Goal: Task Accomplishment & Management: Manage account settings

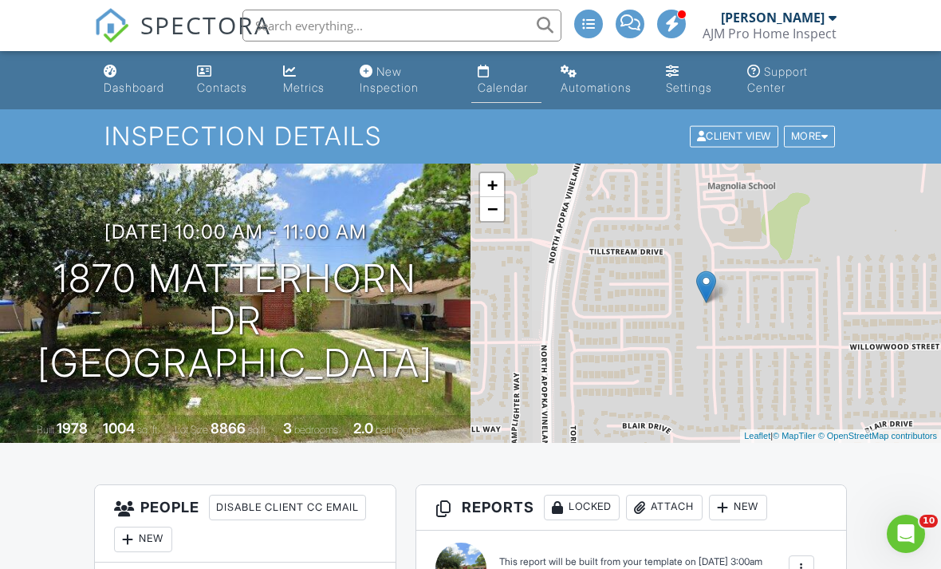
click at [513, 85] on div "Calendar" at bounding box center [503, 88] width 50 height 14
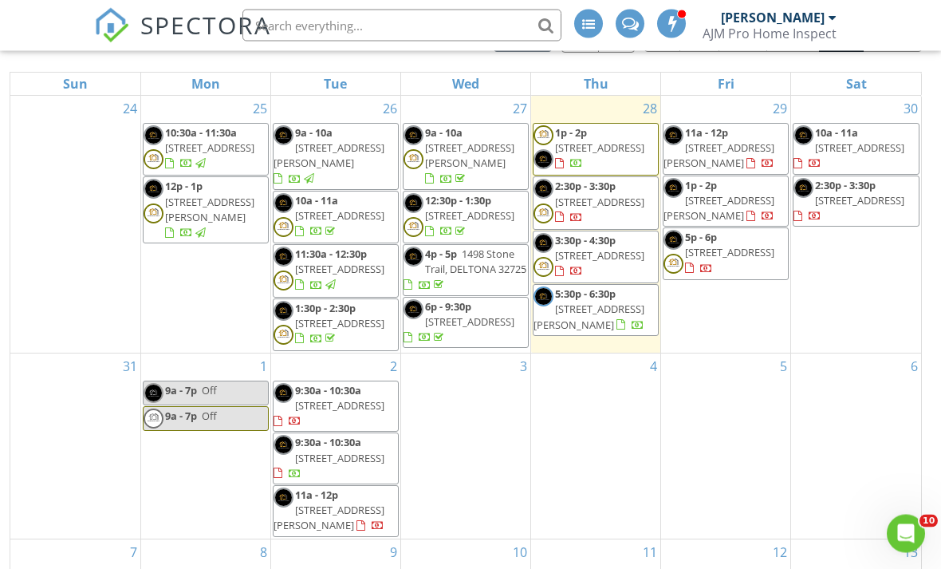
scroll to position [228, 0]
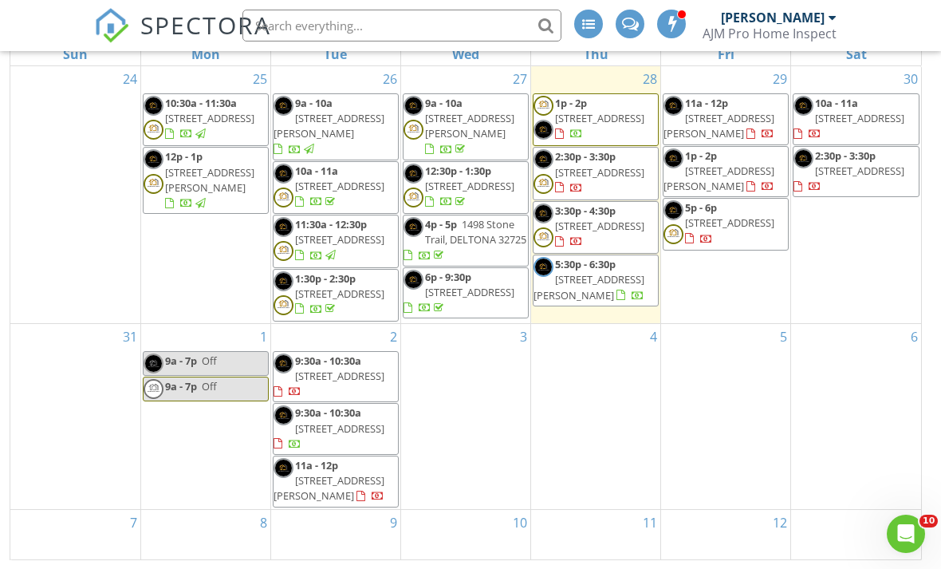
click at [354, 485] on span "11a - 12p 1380 Byrd Ct, Rockledge 32955" at bounding box center [336, 481] width 124 height 47
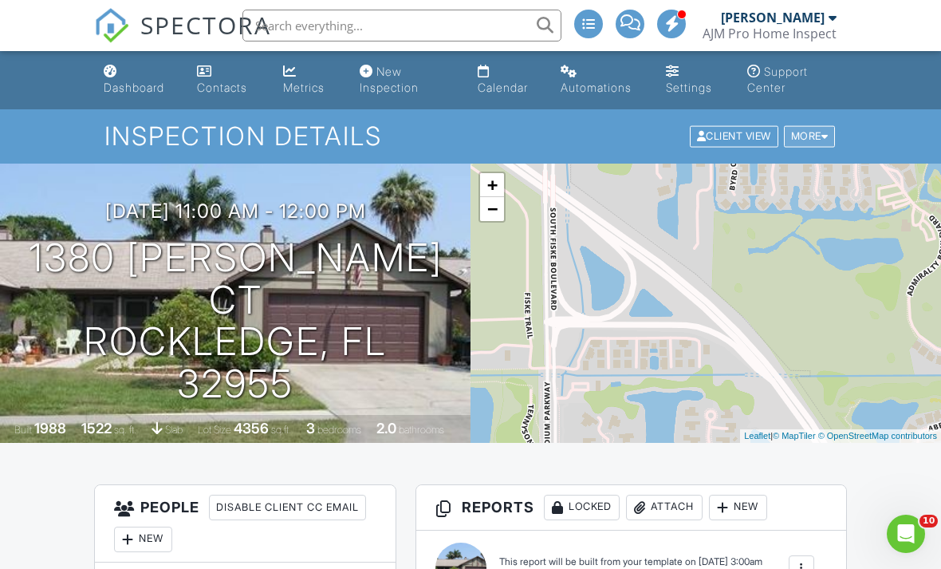
click at [813, 132] on div "More" at bounding box center [810, 137] width 52 height 22
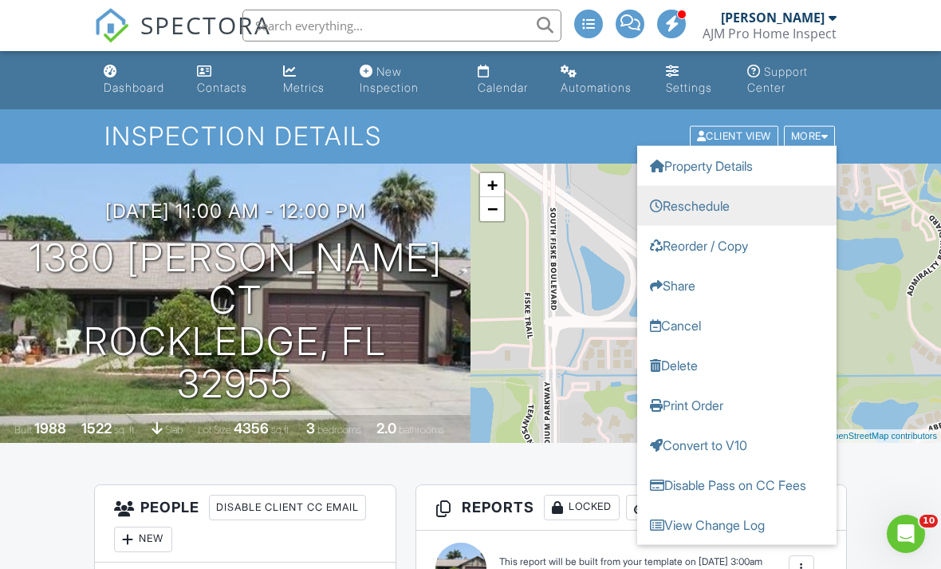
click at [749, 206] on link "Reschedule" at bounding box center [736, 206] width 199 height 40
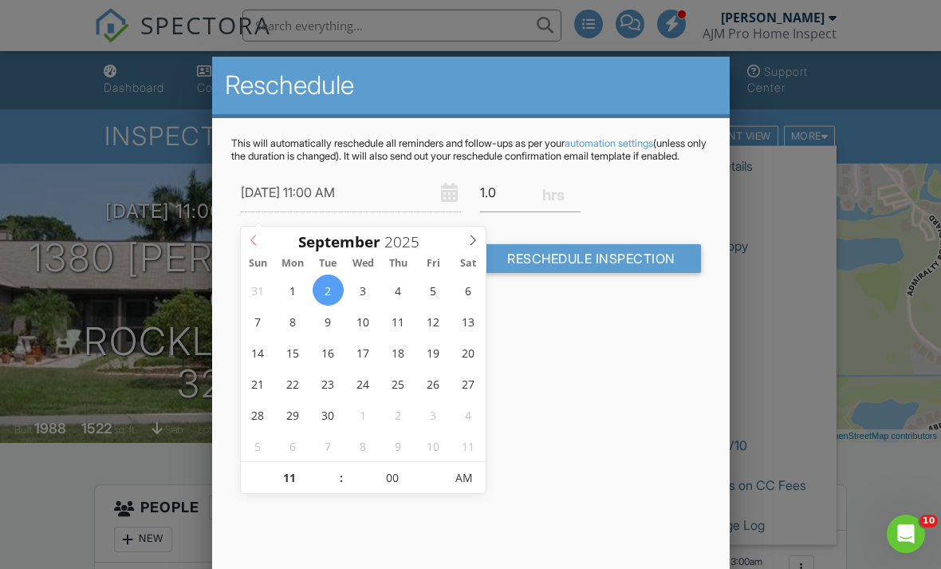
click at [259, 234] on span at bounding box center [254, 238] width 26 height 22
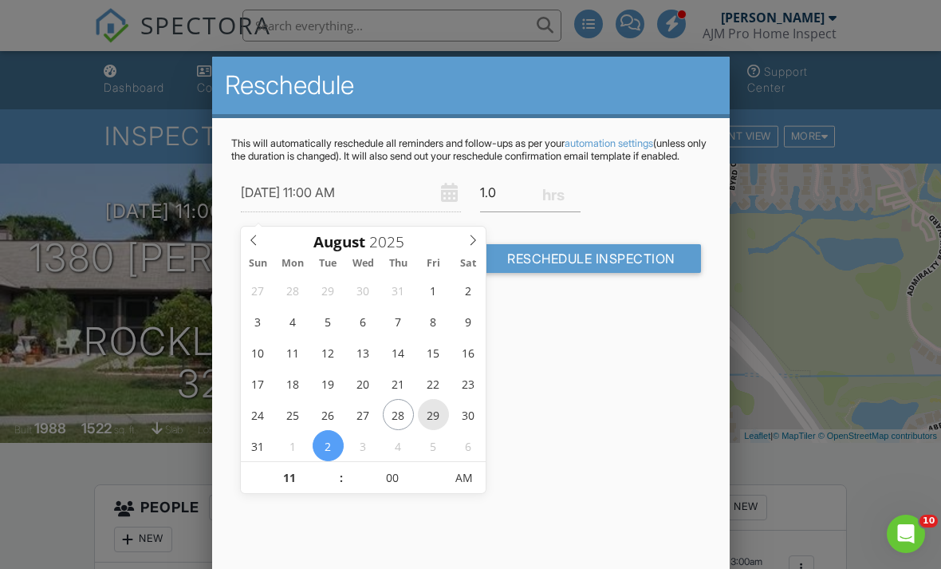
type input "[DATE] 11:00 AM"
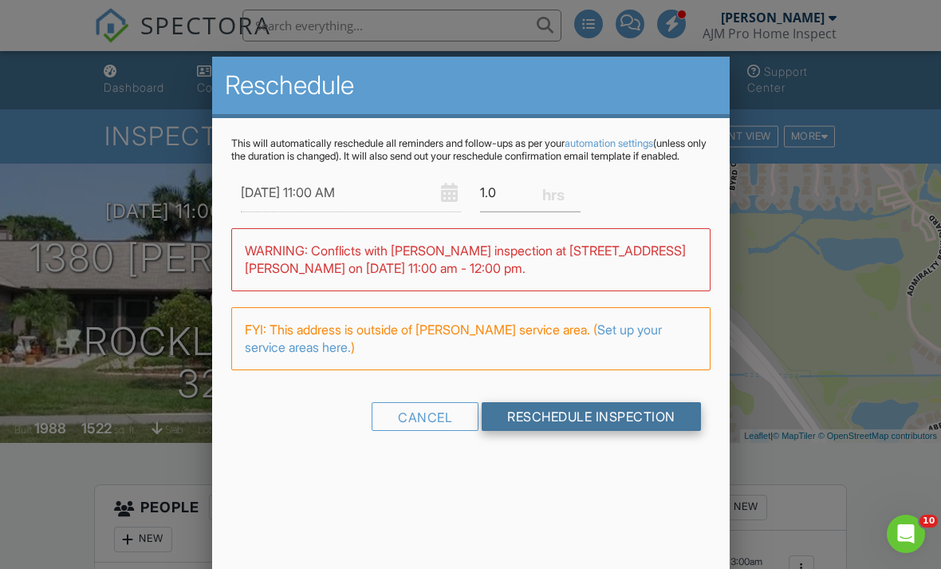
click at [573, 422] on input "Reschedule Inspection" at bounding box center [591, 416] width 219 height 29
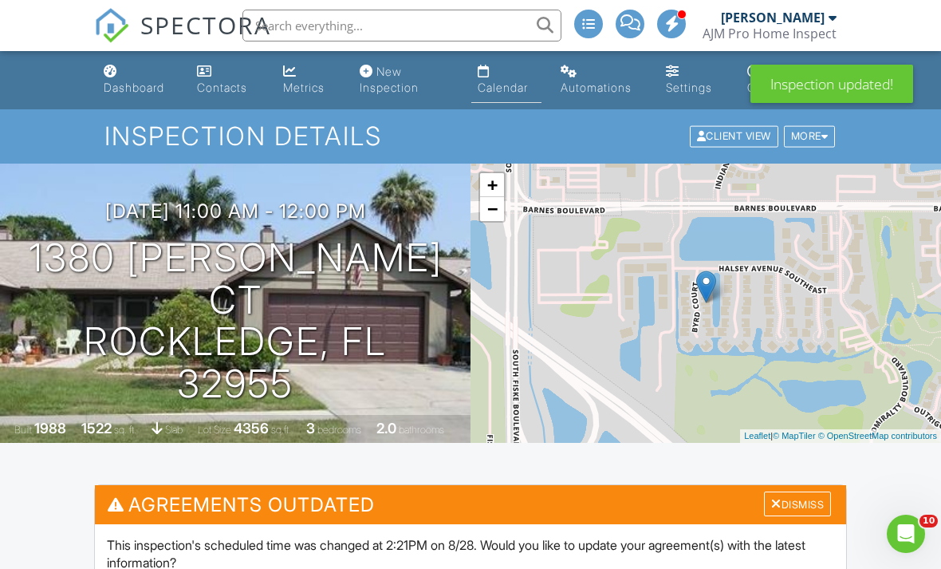
click at [499, 96] on link "Calendar" at bounding box center [506, 79] width 70 height 45
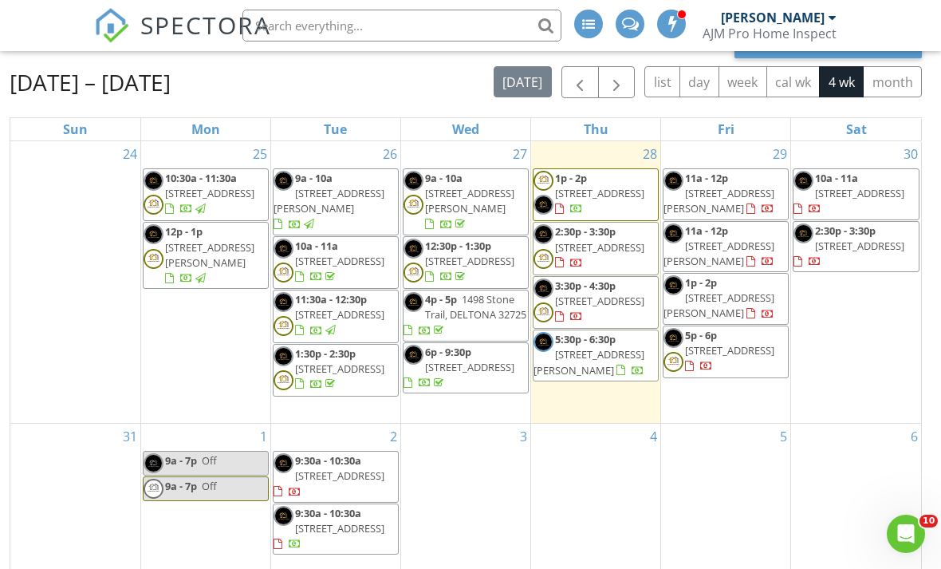
scroll to position [148, 0]
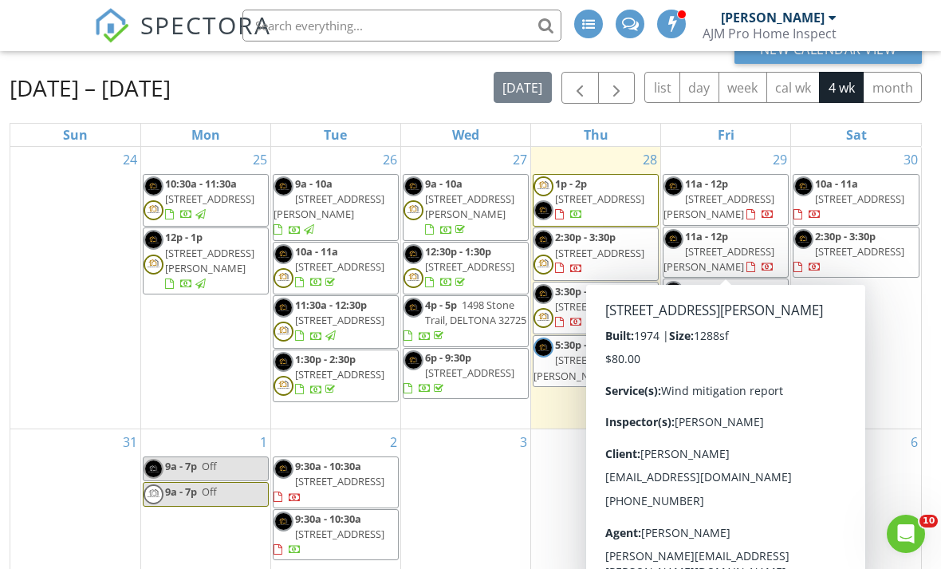
click at [755, 254] on span "292 Michael Ave, Daytona Beach 32117" at bounding box center [719, 259] width 111 height 30
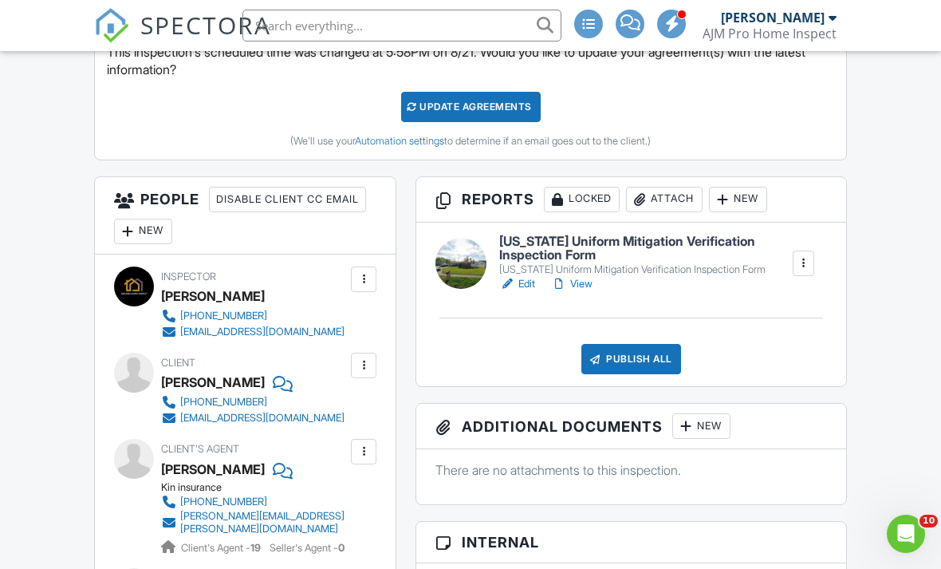
click at [153, 229] on div "New" at bounding box center [143, 232] width 58 height 26
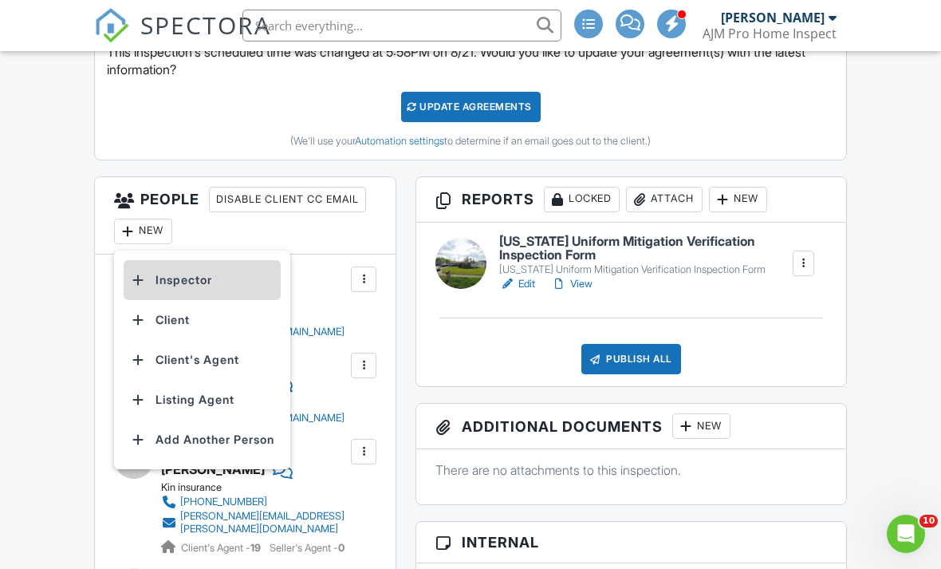
click at [270, 275] on li "Inspector" at bounding box center [202, 280] width 157 height 40
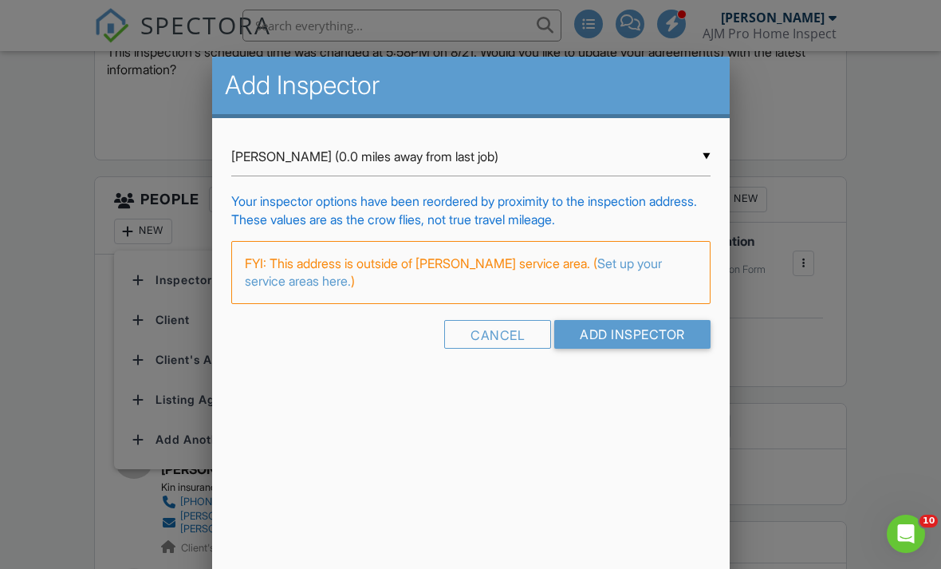
click at [695, 158] on input "Alexis A. Sandoval (0.0 miles away from last job)" at bounding box center [470, 156] width 479 height 39
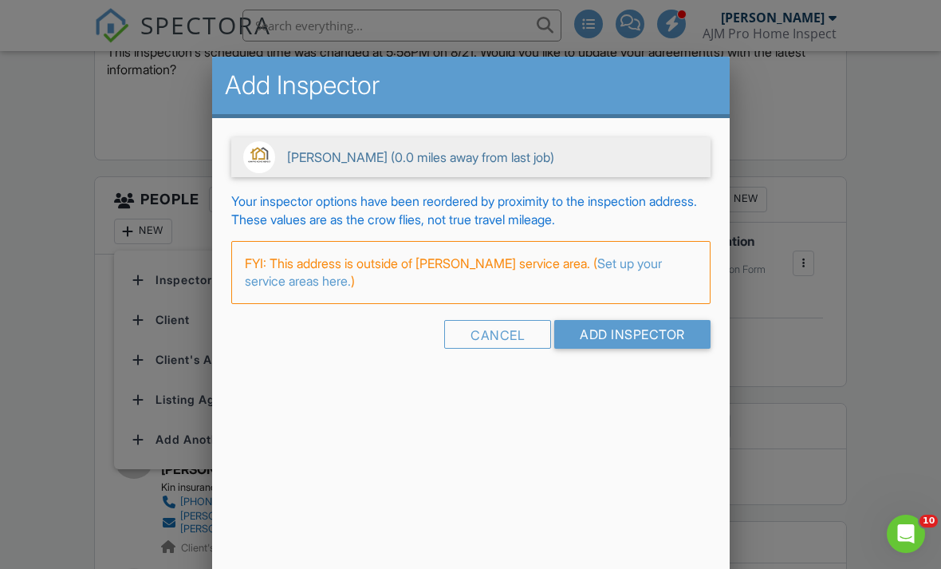
click at [628, 164] on span "Alexis A. Sandoval (0.0 miles away from last job)" at bounding box center [470, 157] width 479 height 40
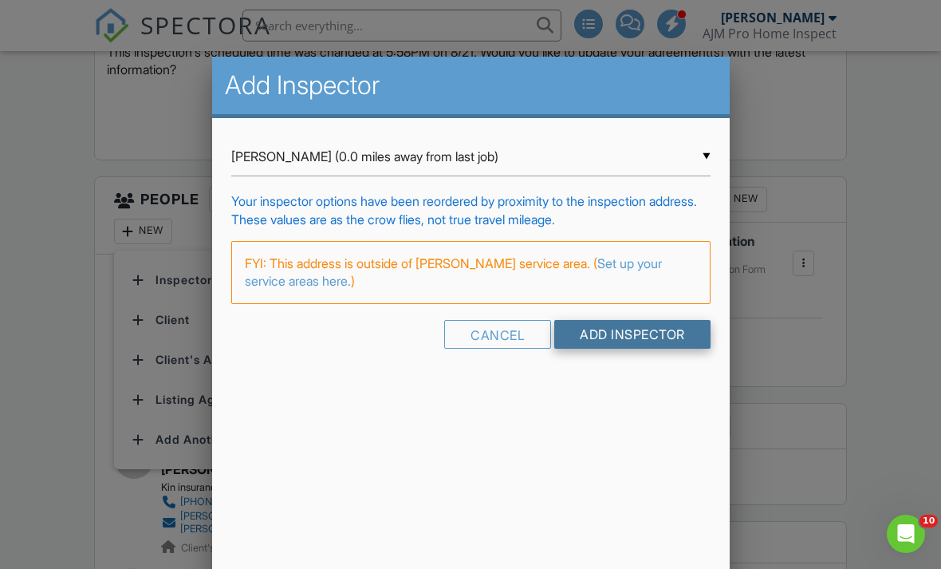
click at [652, 349] on input "Add Inspector" at bounding box center [632, 334] width 156 height 29
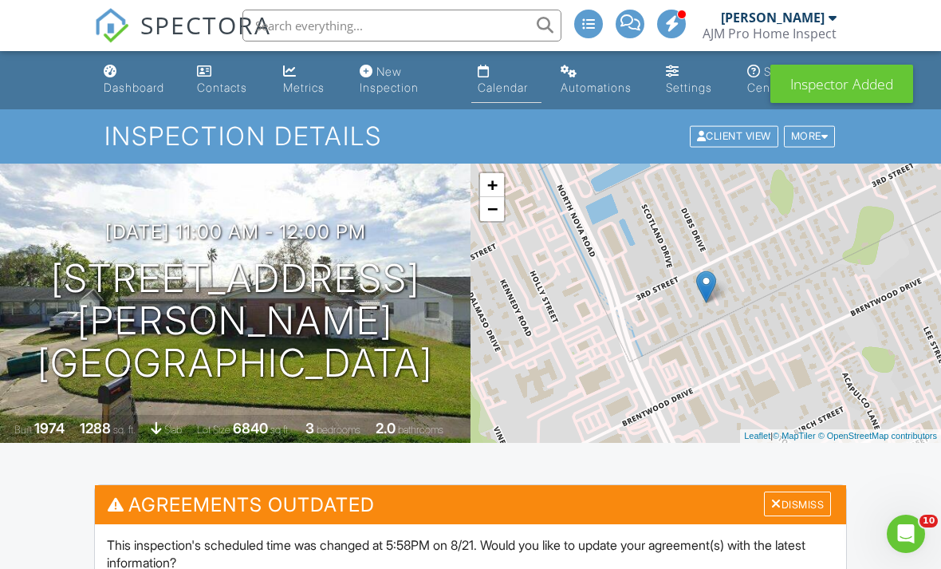
click at [515, 89] on div "Calendar" at bounding box center [503, 88] width 50 height 14
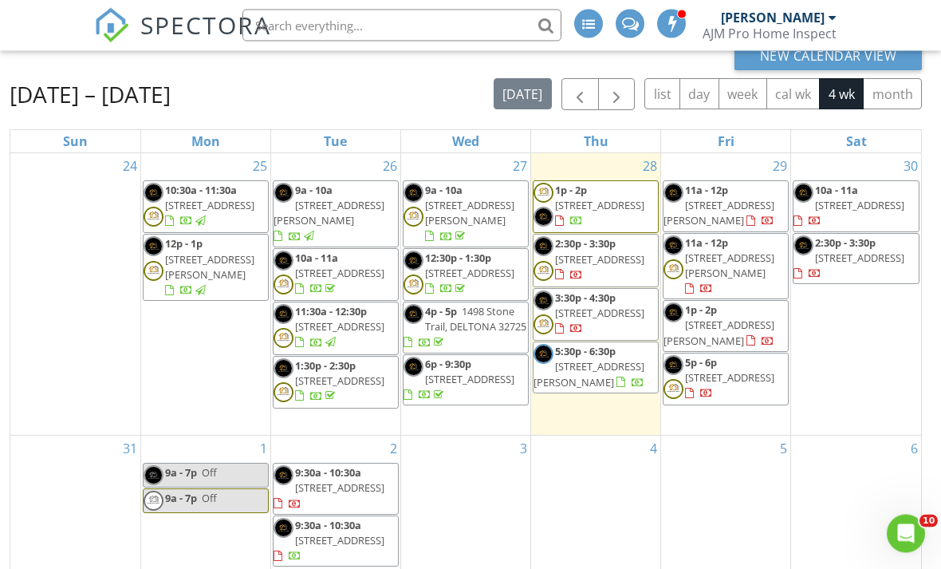
scroll to position [141, 0]
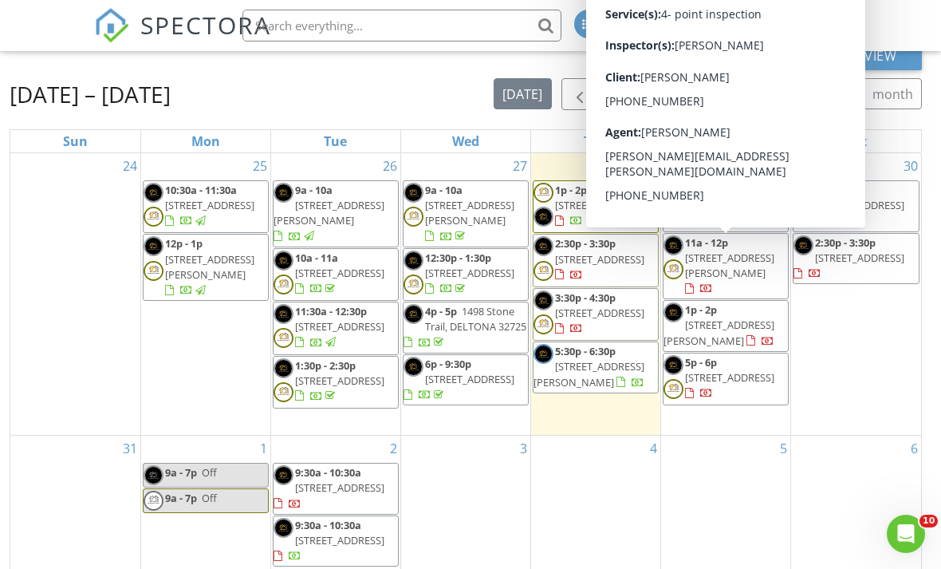
click at [747, 317] on span "[STREET_ADDRESS][PERSON_NAME]" at bounding box center [719, 332] width 111 height 30
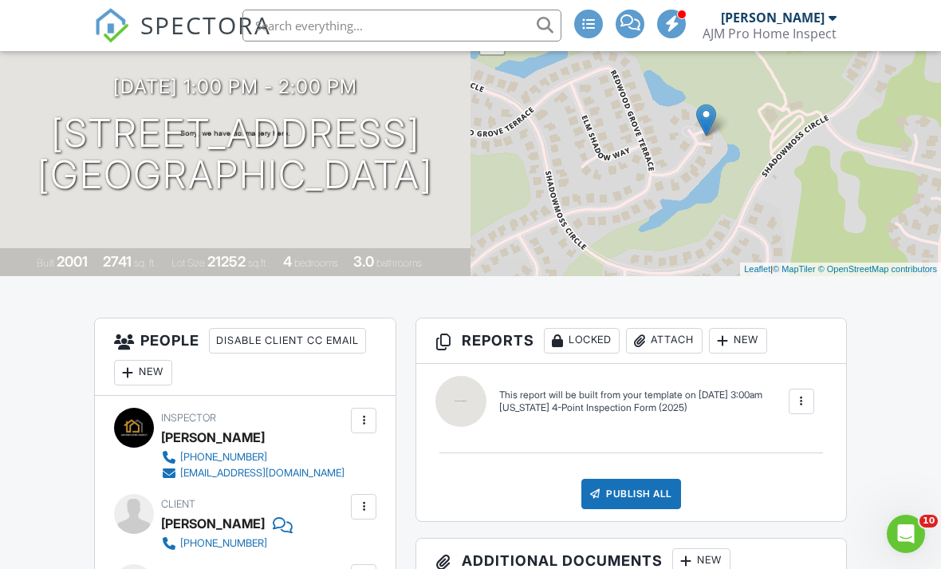
click at [157, 367] on div "New" at bounding box center [143, 373] width 58 height 26
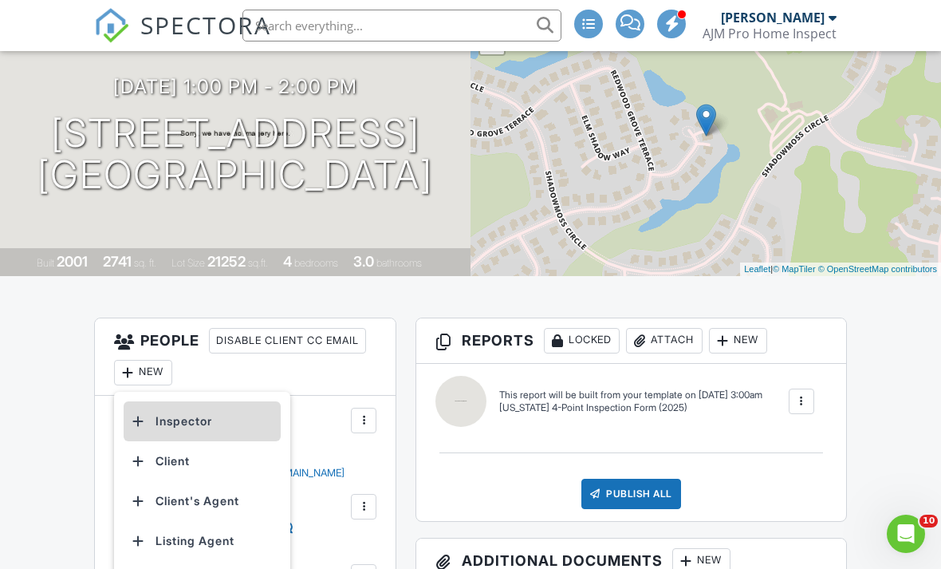
click at [237, 418] on li "Inspector" at bounding box center [202, 421] width 157 height 40
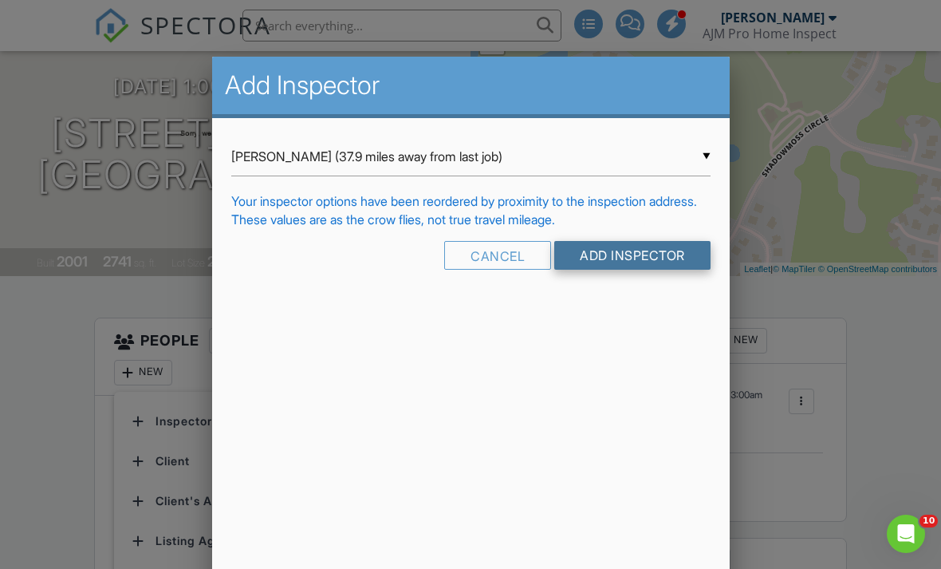
click at [656, 270] on input "Add Inspector" at bounding box center [632, 255] width 156 height 29
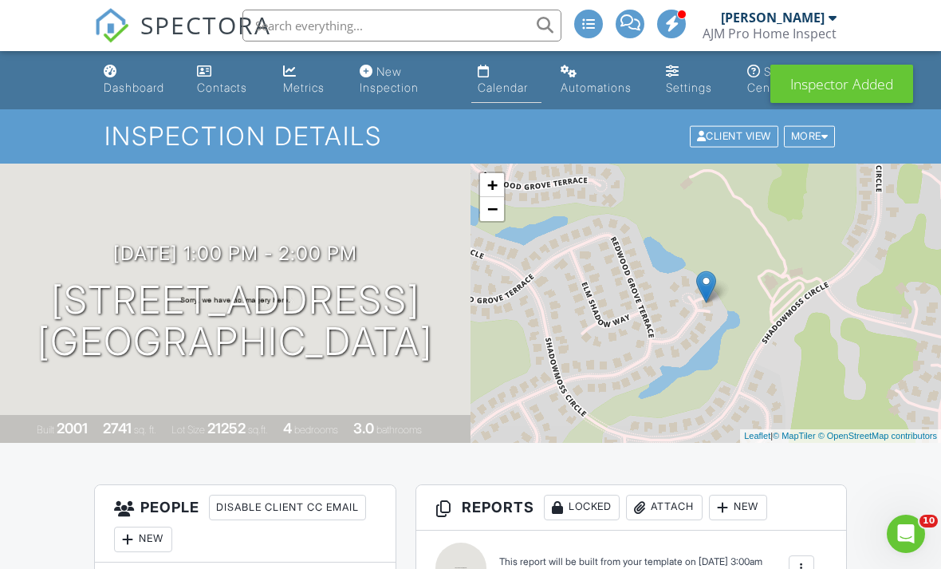
click at [500, 93] on div "Calendar" at bounding box center [503, 88] width 50 height 14
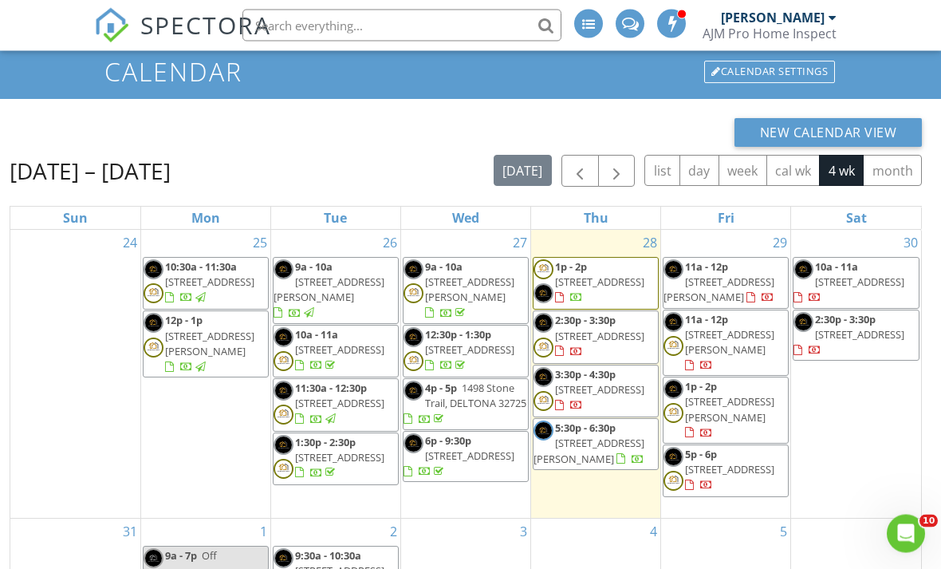
scroll to position [66, 0]
